Goal: Task Accomplishment & Management: Complete application form

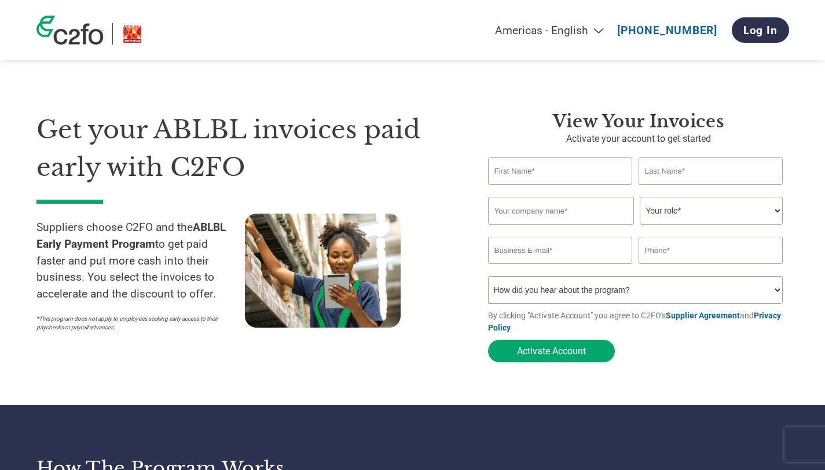
click at [539, 170] on input "text" at bounding box center [560, 171] width 145 height 27
type input "[PERSON_NAME]"
type input "Radius 9 Innovations"
click at [777, 213] on select "Your role* CFO Controller Credit Manager Finance Director Treasurer CEO Preside…" at bounding box center [711, 211] width 143 height 28
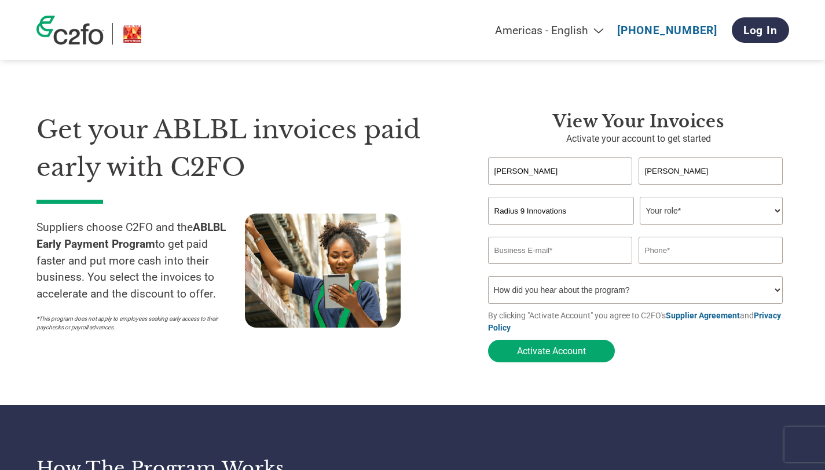
select select "OWNER_FOUNDER"
click at [570, 249] on input "email" at bounding box center [560, 250] width 145 height 27
type input "[PERSON_NAME][EMAIL_ADDRESS][DOMAIN_NAME]"
type input "9549495444"
click at [776, 290] on select "How did you hear about the program? Received a letter Email Social Media Online…" at bounding box center [635, 290] width 295 height 28
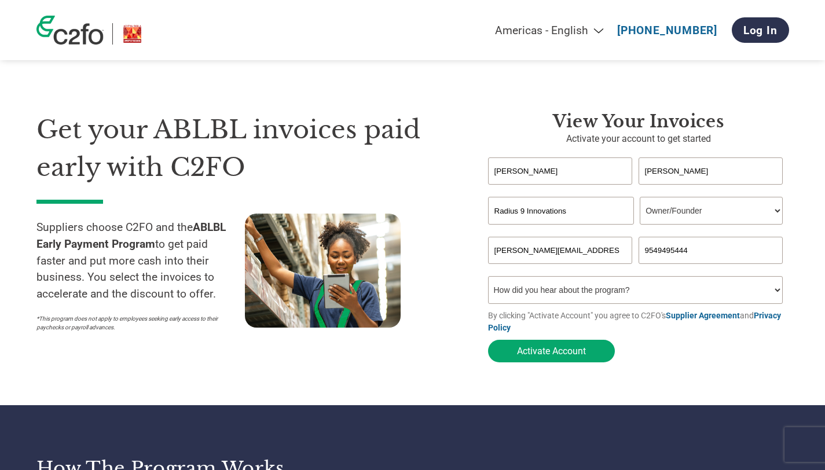
select select "Email"
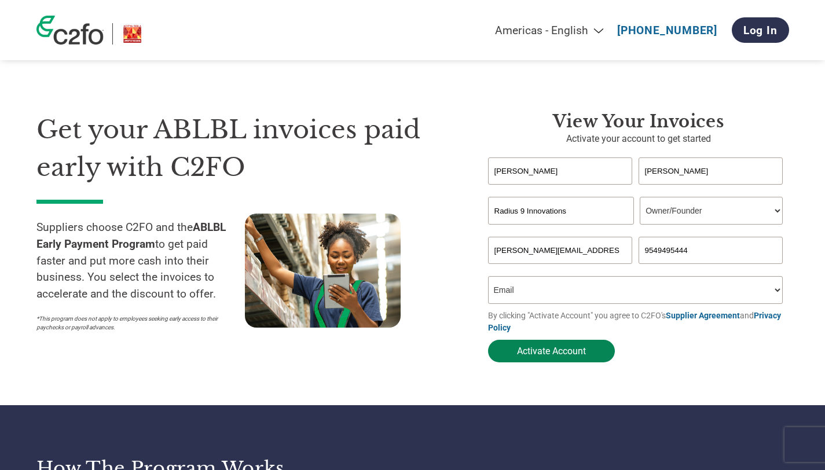
click at [572, 351] on button "Activate Account" at bounding box center [551, 351] width 127 height 23
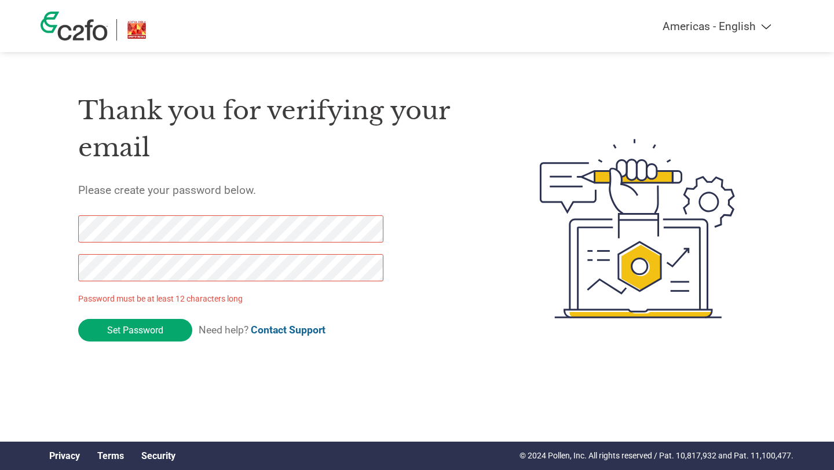
drag, startPoint x: 140, startPoint y: 327, endPoint x: 45, endPoint y: 234, distance: 133.5
click at [45, 234] on div "Thank you for verifying your email Please create your password below. Password …" at bounding box center [417, 228] width 753 height 307
click at [124, 332] on input "Set Password" at bounding box center [135, 330] width 114 height 23
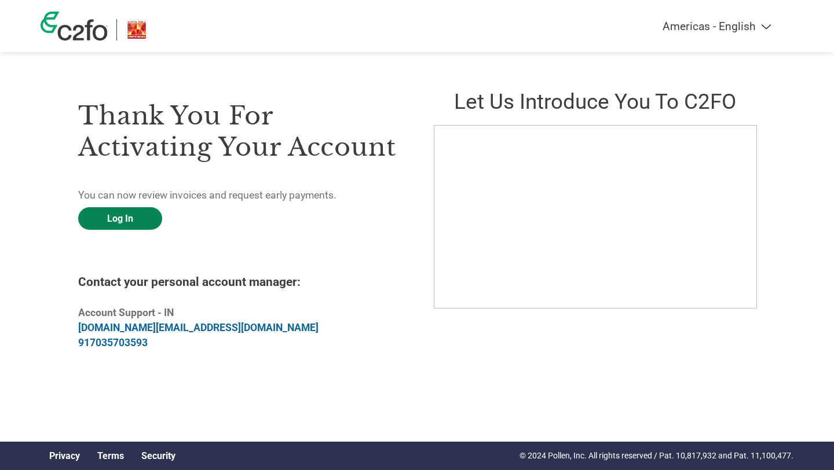
click at [130, 224] on link "Log In" at bounding box center [120, 218] width 84 height 23
